Goal: Task Accomplishment & Management: Manage account settings

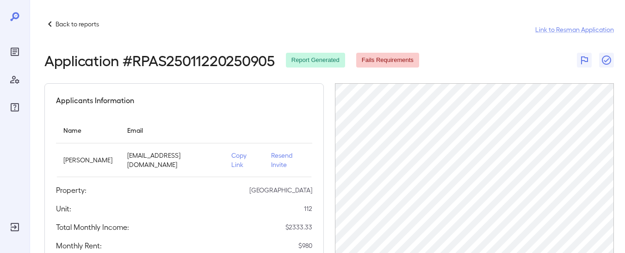
scroll to position [98, 0]
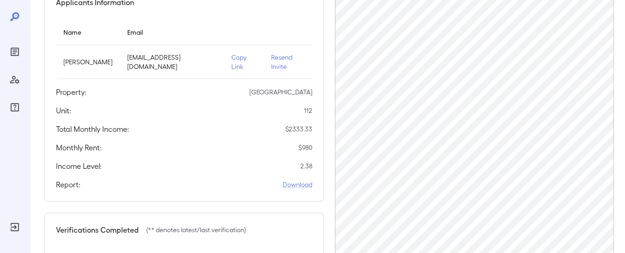
click at [233, 69] on p "Copy Link" at bounding box center [243, 62] width 25 height 19
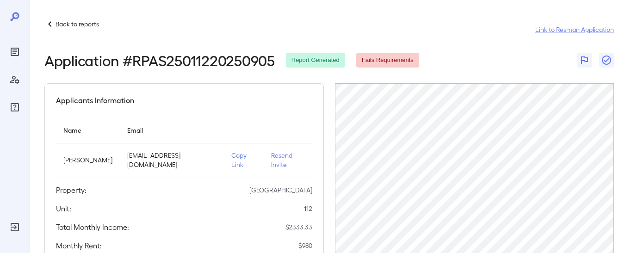
click at [14, 17] on icon at bounding box center [14, 16] width 9 height 9
click at [75, 29] on div "Back to reports" at bounding box center [71, 24] width 55 height 11
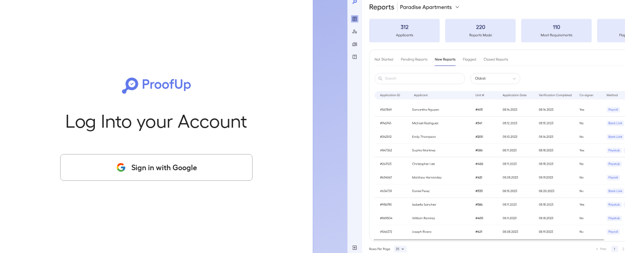
click at [168, 158] on button "Sign in with Google" at bounding box center [156, 167] width 192 height 27
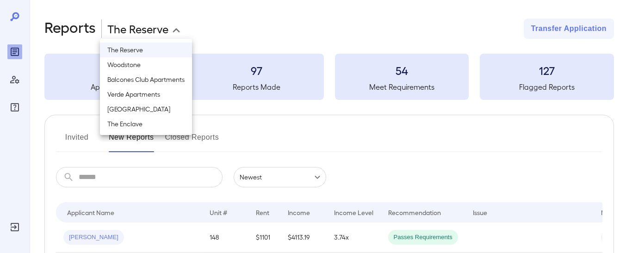
click at [155, 30] on body "**********" at bounding box center [316, 126] width 632 height 253
click at [151, 97] on li "Verde Apartments" at bounding box center [146, 94] width 92 height 15
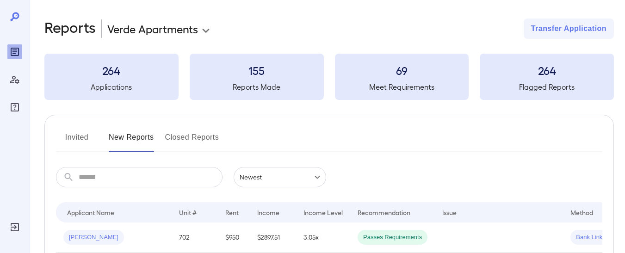
click at [144, 33] on body "**********" at bounding box center [312, 126] width 625 height 253
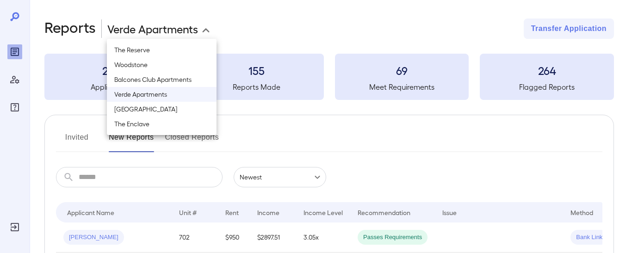
click at [163, 111] on li "[GEOGRAPHIC_DATA]" at bounding box center [162, 109] width 110 height 15
type input "**********"
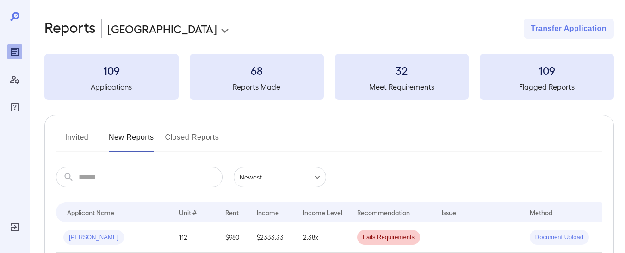
click at [82, 134] on button "Invited" at bounding box center [77, 141] width 42 height 22
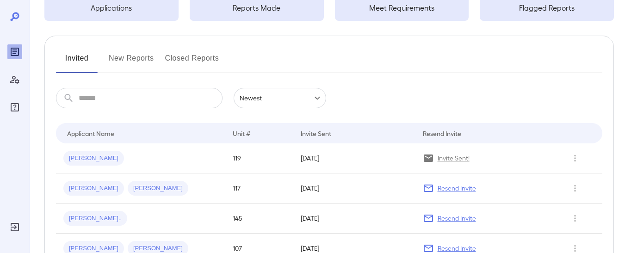
scroll to position [80, 0]
click at [448, 162] on p "Invite Sent!" at bounding box center [454, 157] width 32 height 9
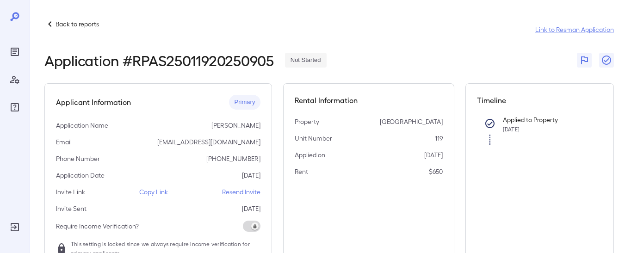
click at [62, 21] on p "Back to reports" at bounding box center [77, 23] width 43 height 9
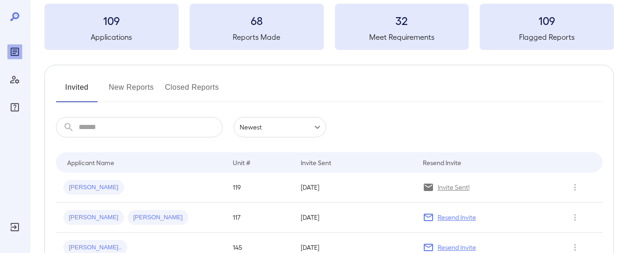
scroll to position [50, 0]
click at [576, 188] on icon "Row Actions" at bounding box center [575, 186] width 10 height 11
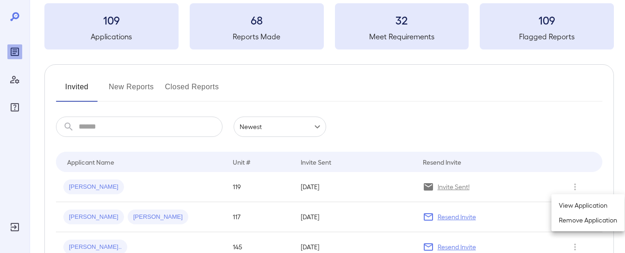
click at [456, 190] on div at bounding box center [312, 126] width 625 height 253
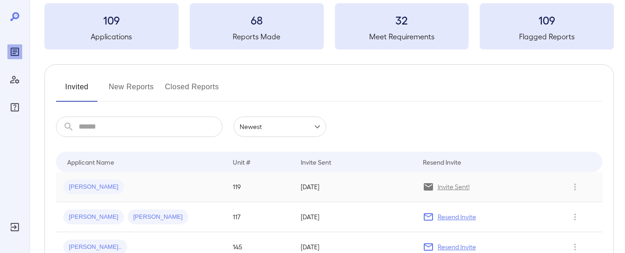
click at [436, 185] on div "Invite Sent!" at bounding box center [487, 186] width 128 height 11
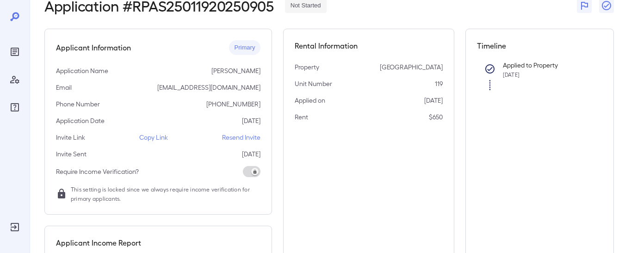
scroll to position [55, 0]
click at [152, 140] on p "Copy Link" at bounding box center [153, 136] width 29 height 9
click at [160, 133] on p "Copy Link" at bounding box center [153, 136] width 29 height 9
